Goal: Use online tool/utility: Utilize a website feature to perform a specific function

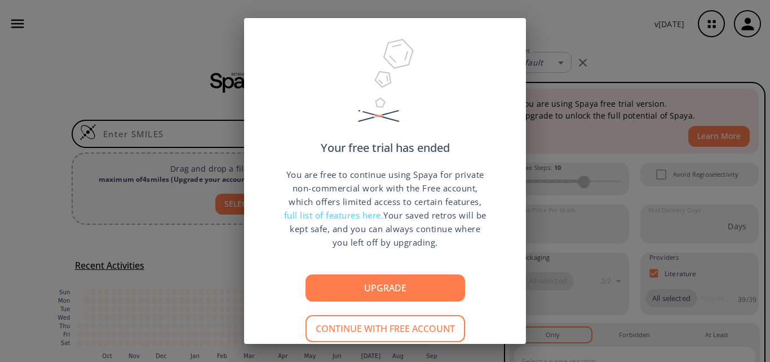
click at [203, 70] on div "Your free trial has ended You are free to continue using Spaya for private non-…" at bounding box center [385, 181] width 770 height 362
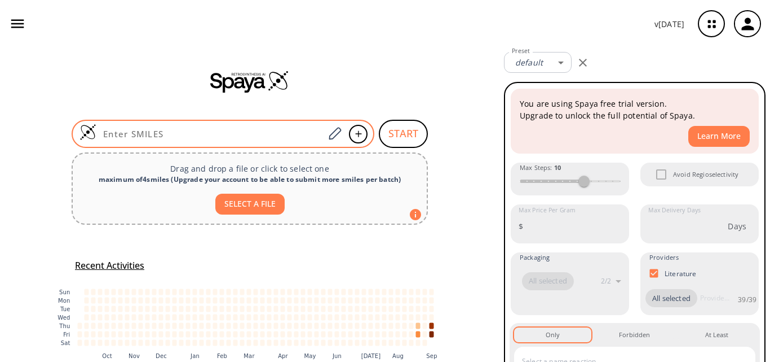
click at [147, 141] on div at bounding box center [223, 134] width 303 height 28
paste input "OC1=CC=CC2=C1C(CCN(C)C)=CN2"
type input "OC1=CC=CC2=C1C(CCN(C)C)=CN2"
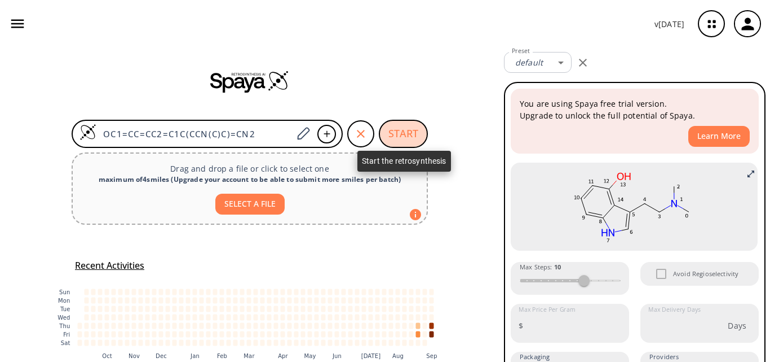
click at [403, 130] on button "START" at bounding box center [403, 134] width 49 height 28
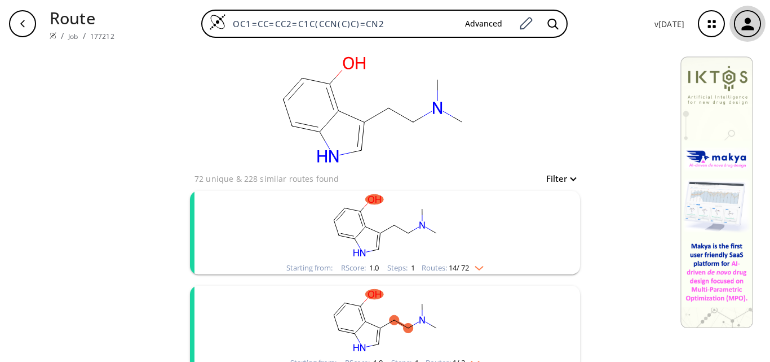
click at [760, 30] on button "button" at bounding box center [748, 24] width 36 height 36
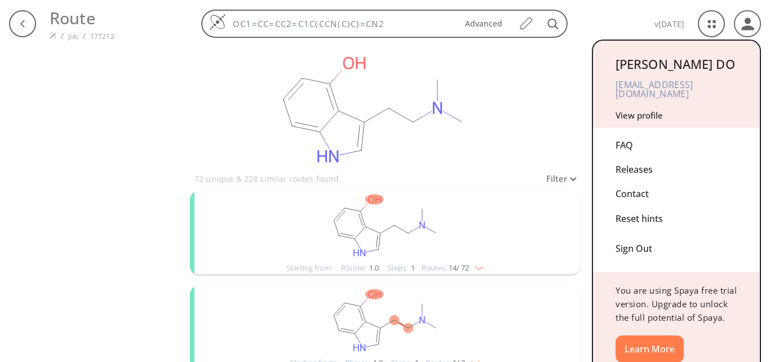
click at [627, 236] on div "Sign Out" at bounding box center [677, 246] width 122 height 30
